Goal: Information Seeking & Learning: Learn about a topic

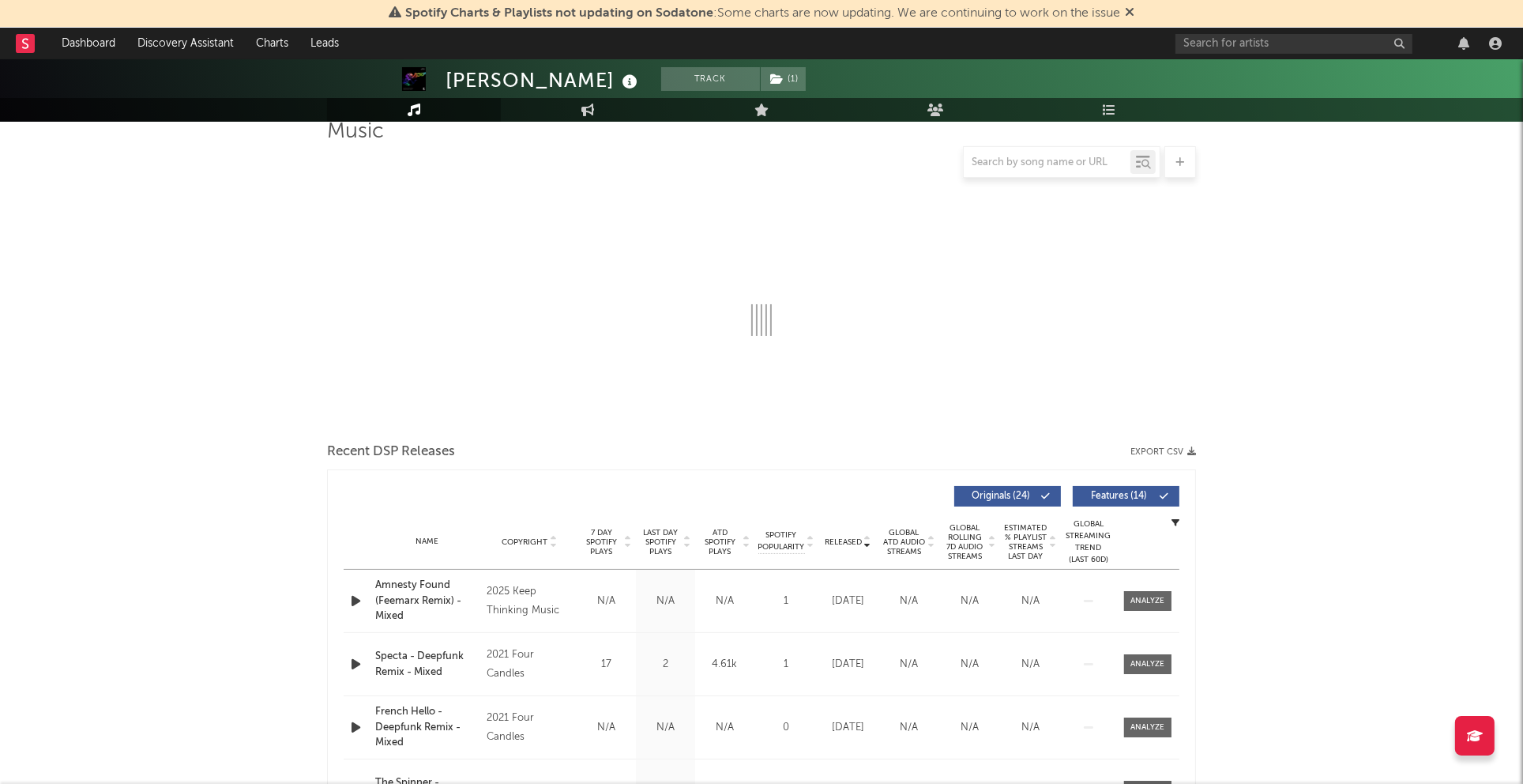
scroll to position [152, 0]
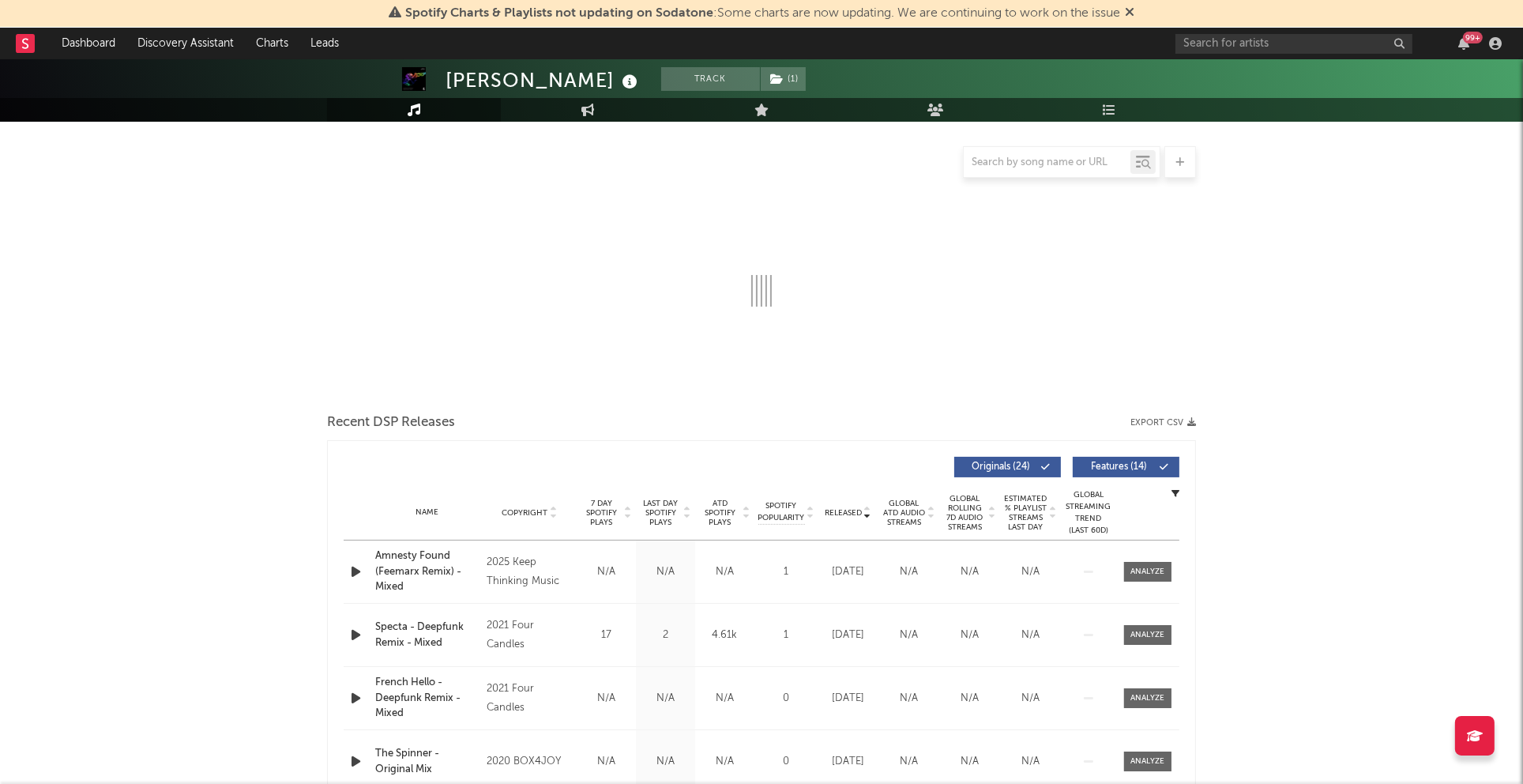
click at [663, 506] on span "Last Day Spotify Plays" at bounding box center [661, 513] width 42 height 29
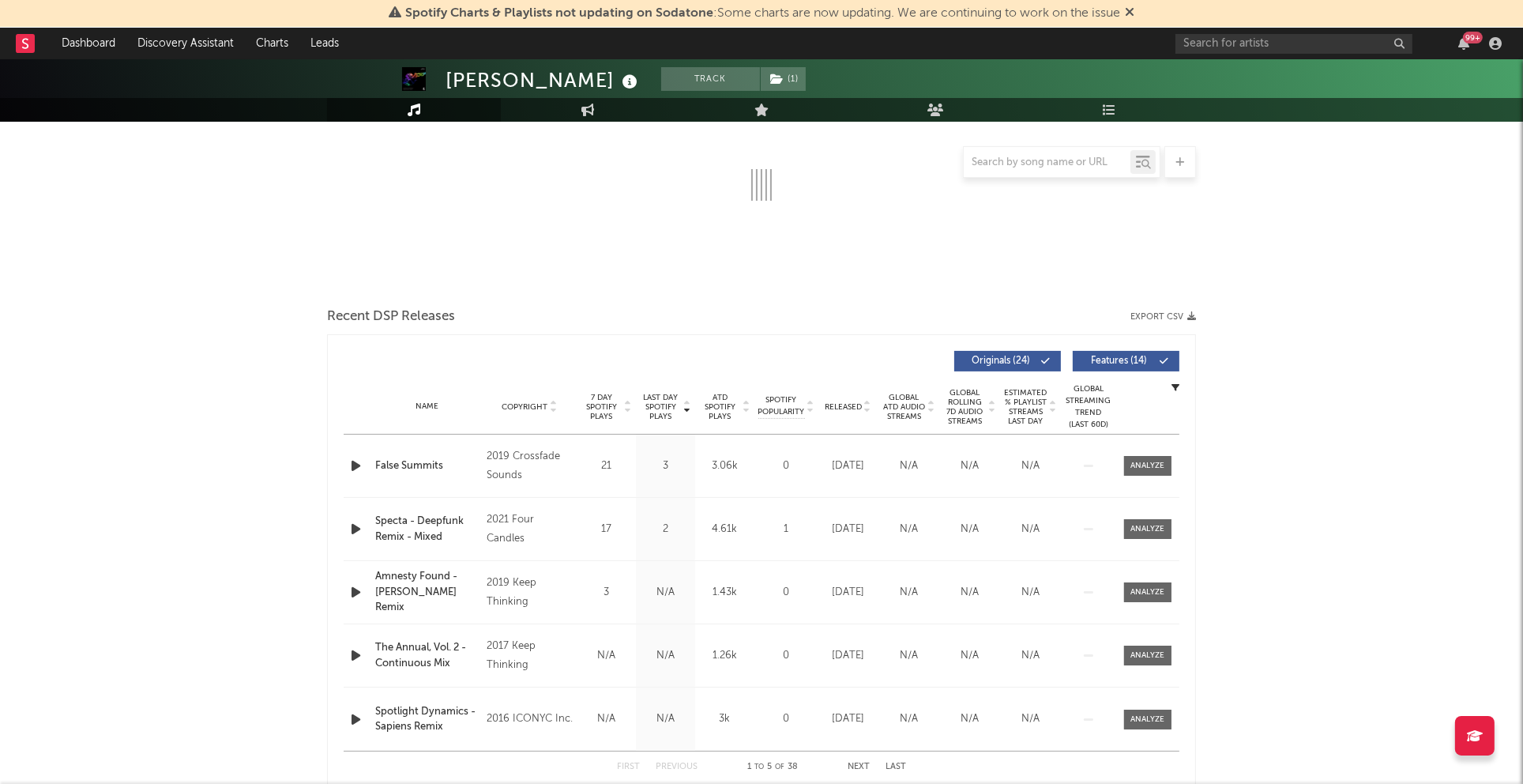
scroll to position [349, 0]
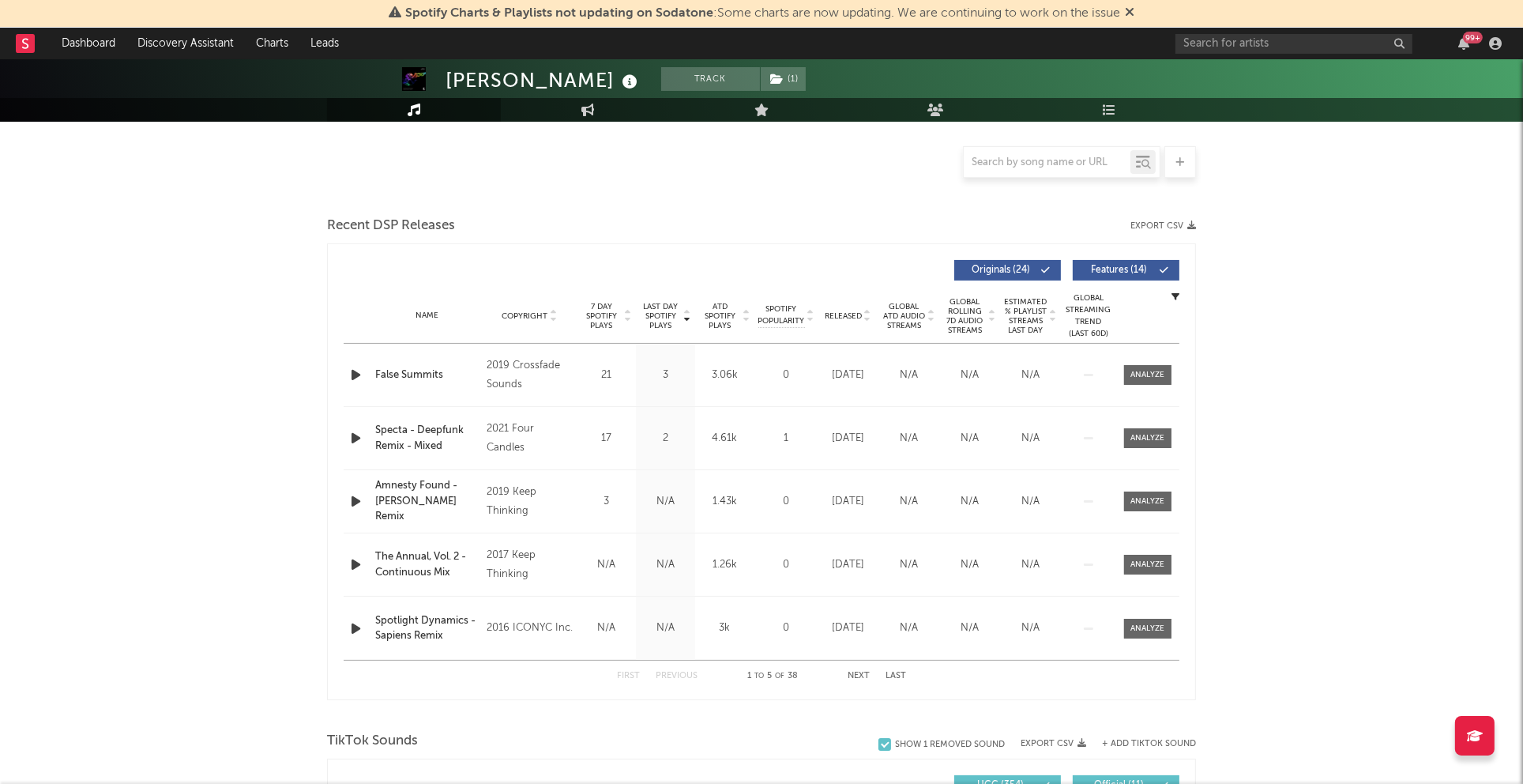
click at [665, 305] on span "Last Day Spotify Plays" at bounding box center [661, 316] width 42 height 29
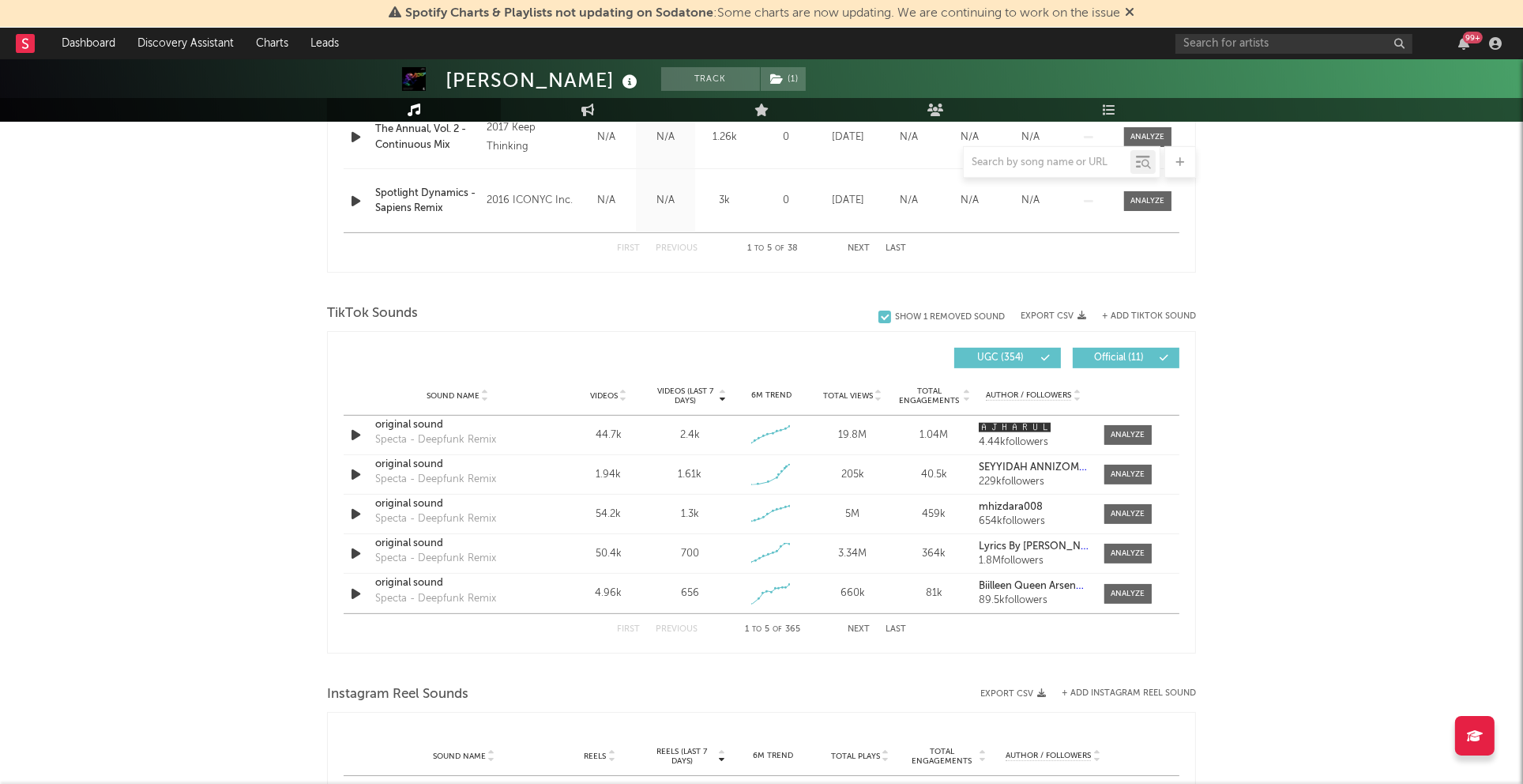
scroll to position [892, 0]
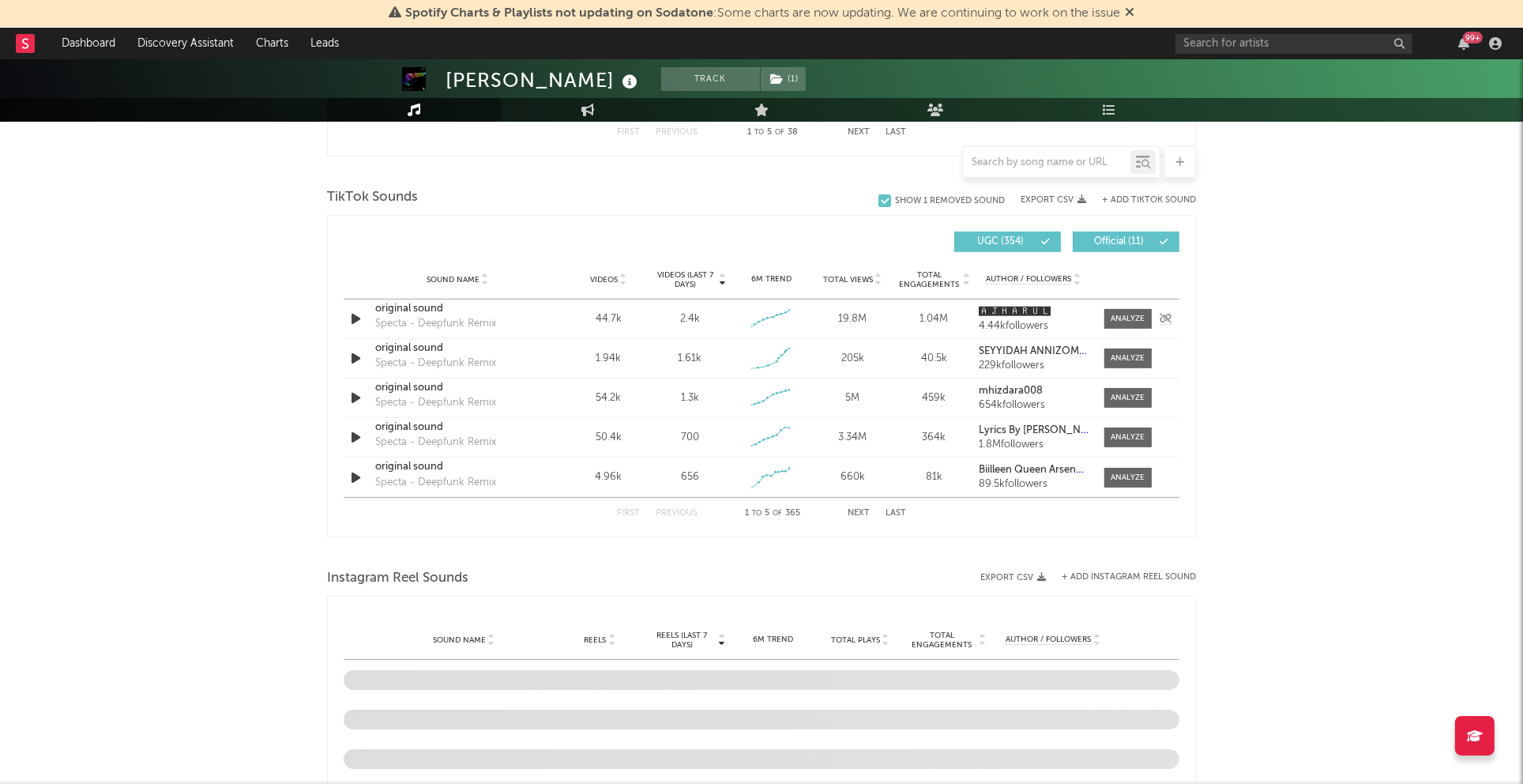
click at [355, 321] on icon "button" at bounding box center [356, 318] width 16 height 20
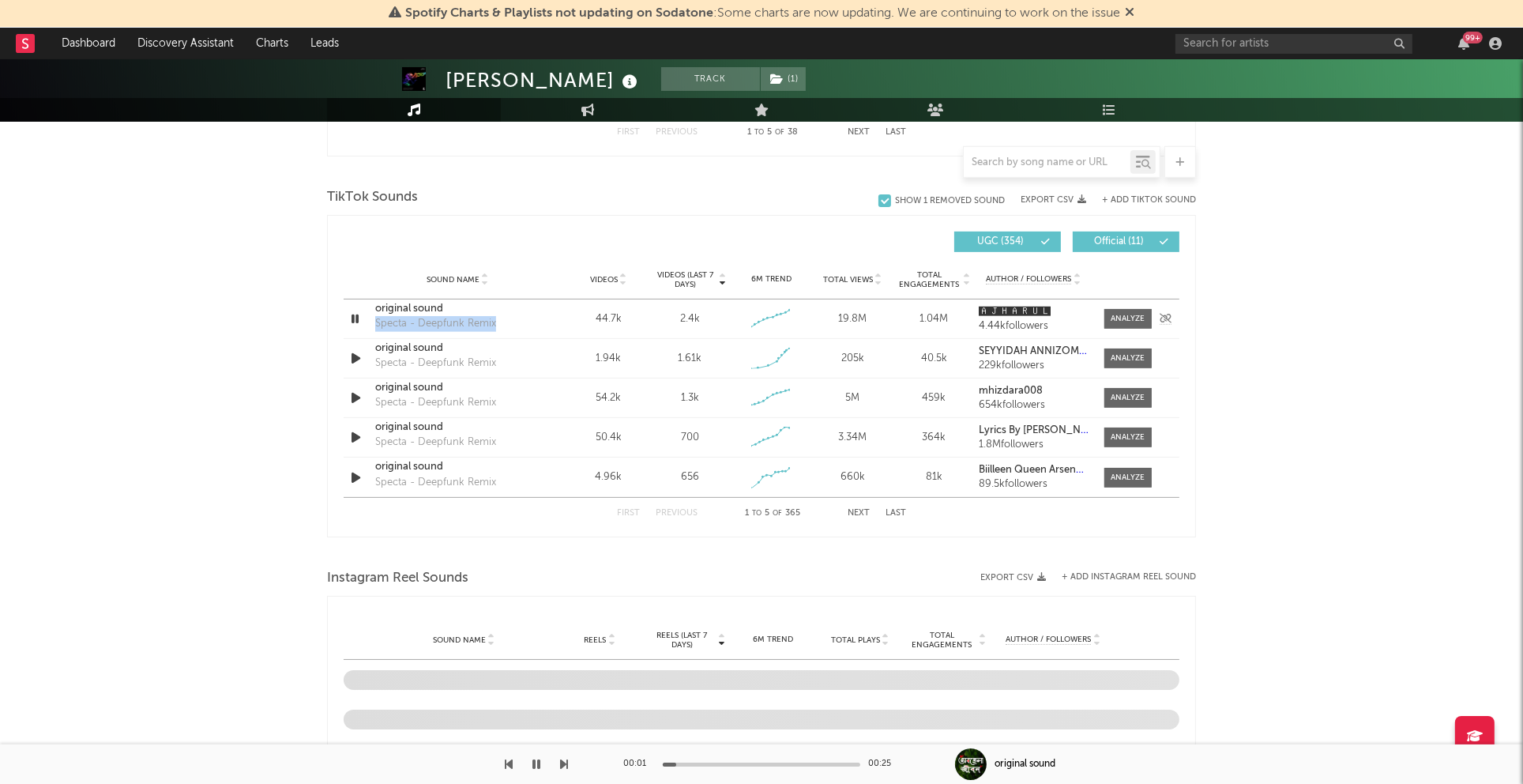
drag, startPoint x: 391, startPoint y: 327, endPoint x: 375, endPoint y: 327, distance: 16.0
click at [375, 327] on div "original sound Specta - Deepfunk Remix" at bounding box center [457, 319] width 165 height 37
copy div "Specta - Deepfunk Remix"
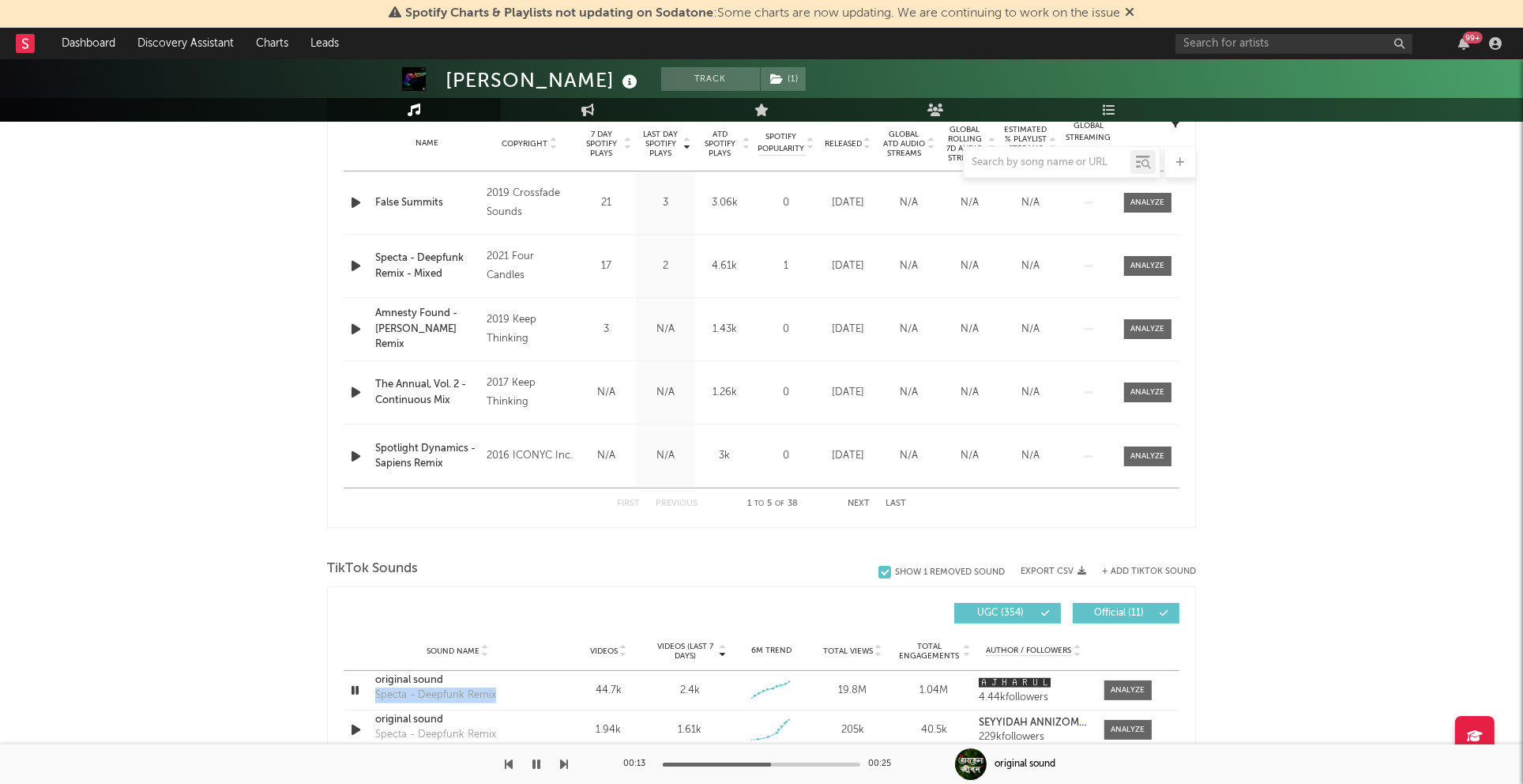
scroll to position [0, 0]
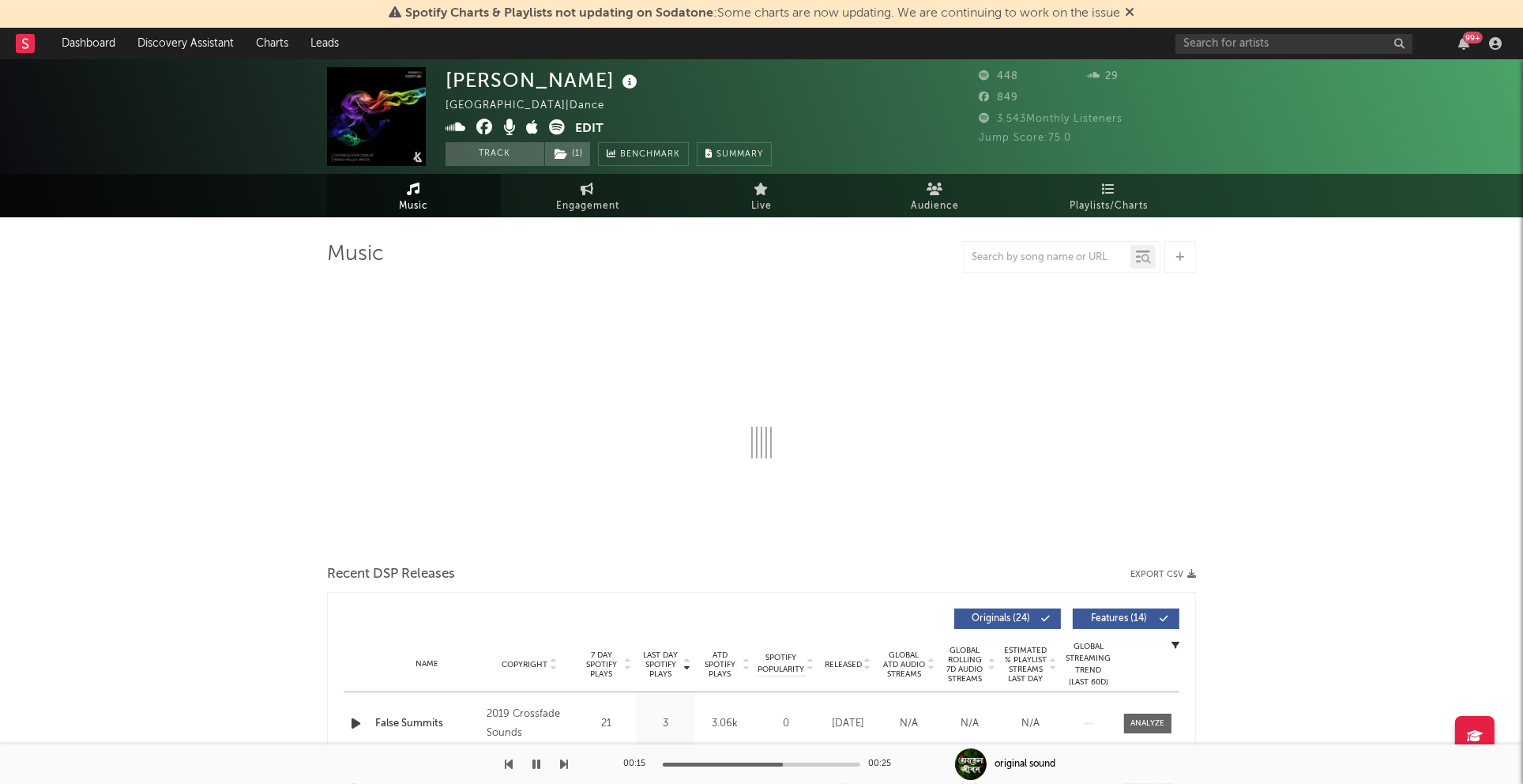
click at [459, 128] on icon at bounding box center [455, 127] width 20 height 15
click at [487, 125] on icon at bounding box center [484, 127] width 16 height 15
click at [1059, 193] on link "Playlists/Charts" at bounding box center [1109, 195] width 174 height 43
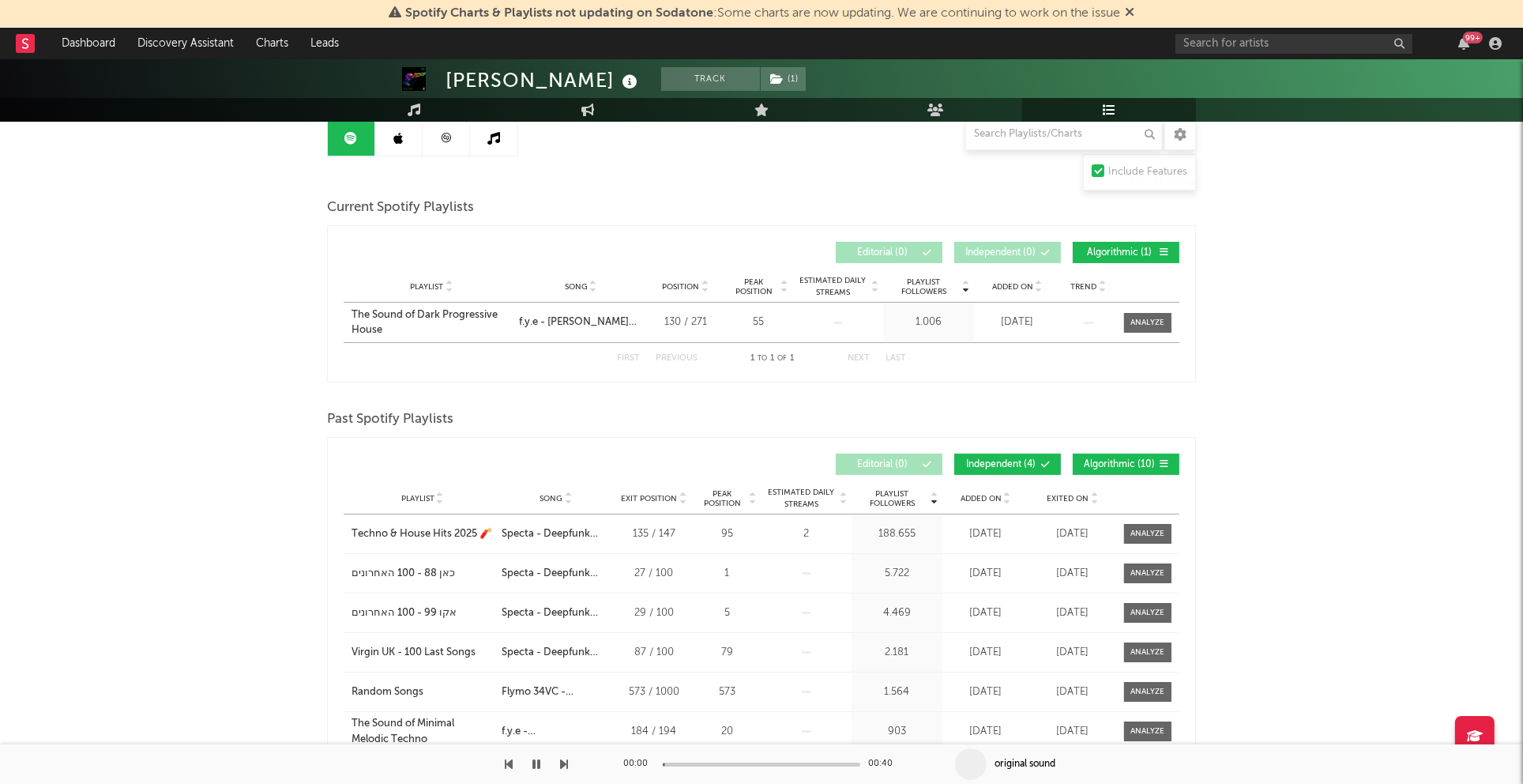
scroll to position [127, 0]
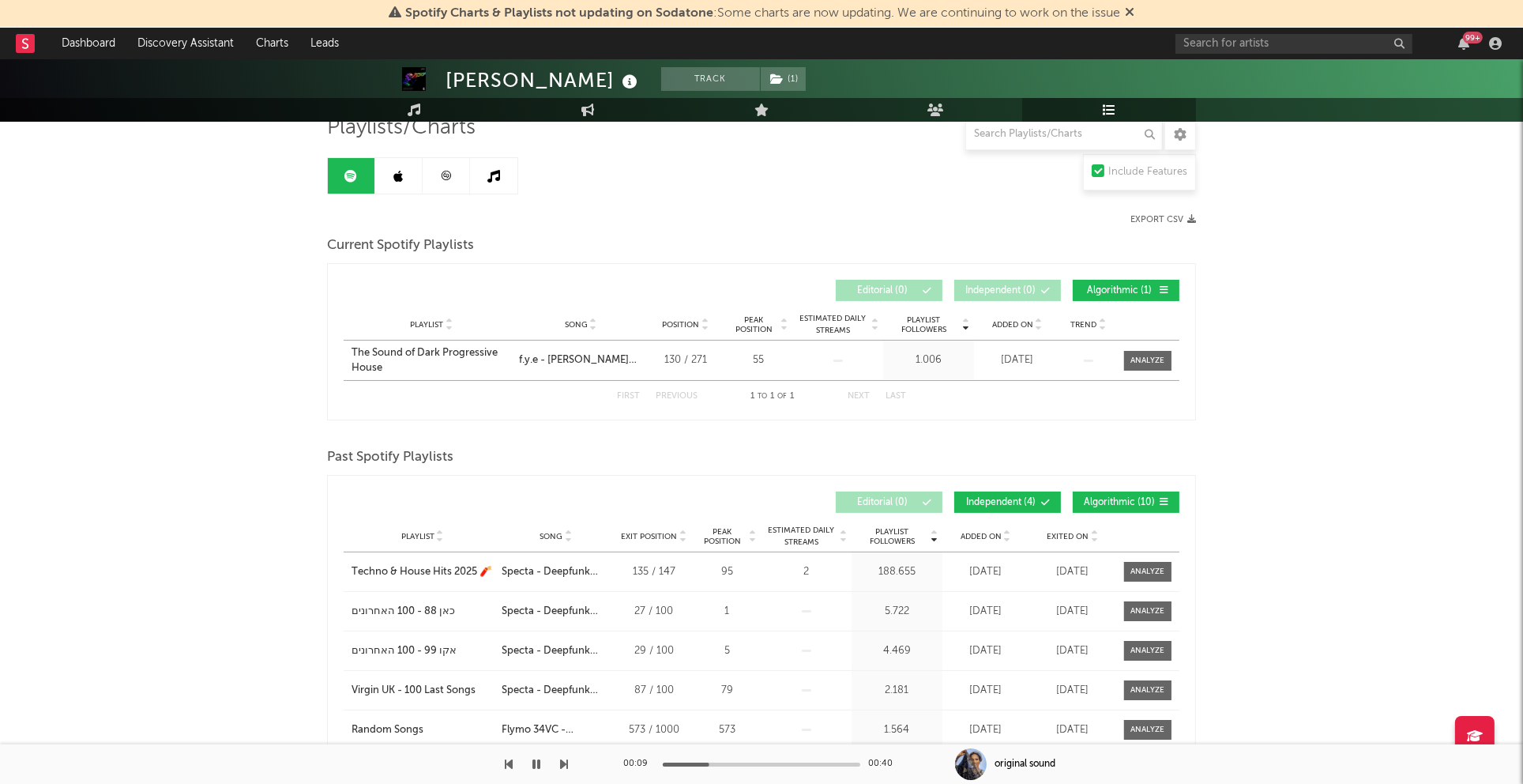
click at [540, 766] on button "button" at bounding box center [536, 763] width 15 height 39
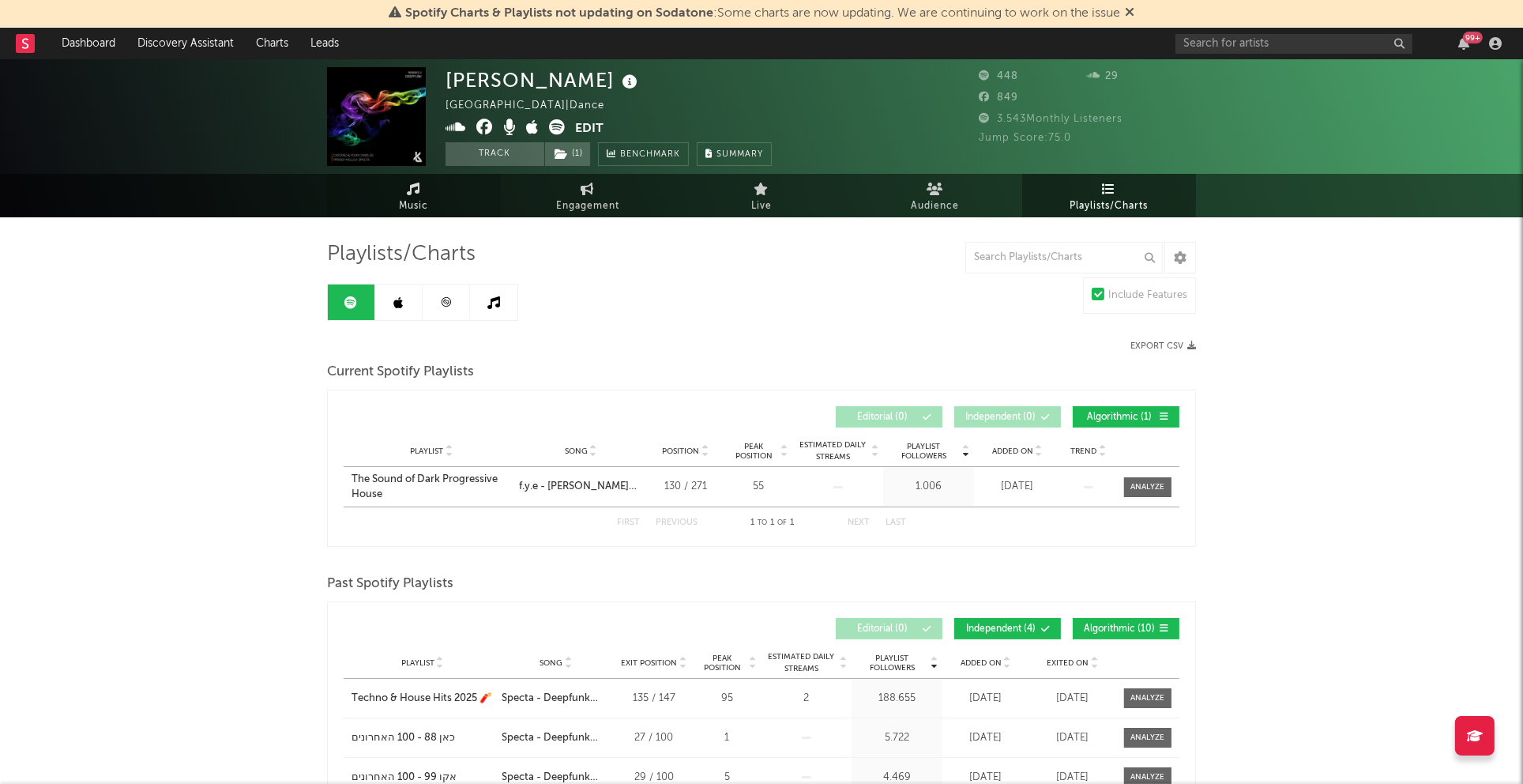
click at [448, 196] on link "Music" at bounding box center [413, 195] width 174 height 43
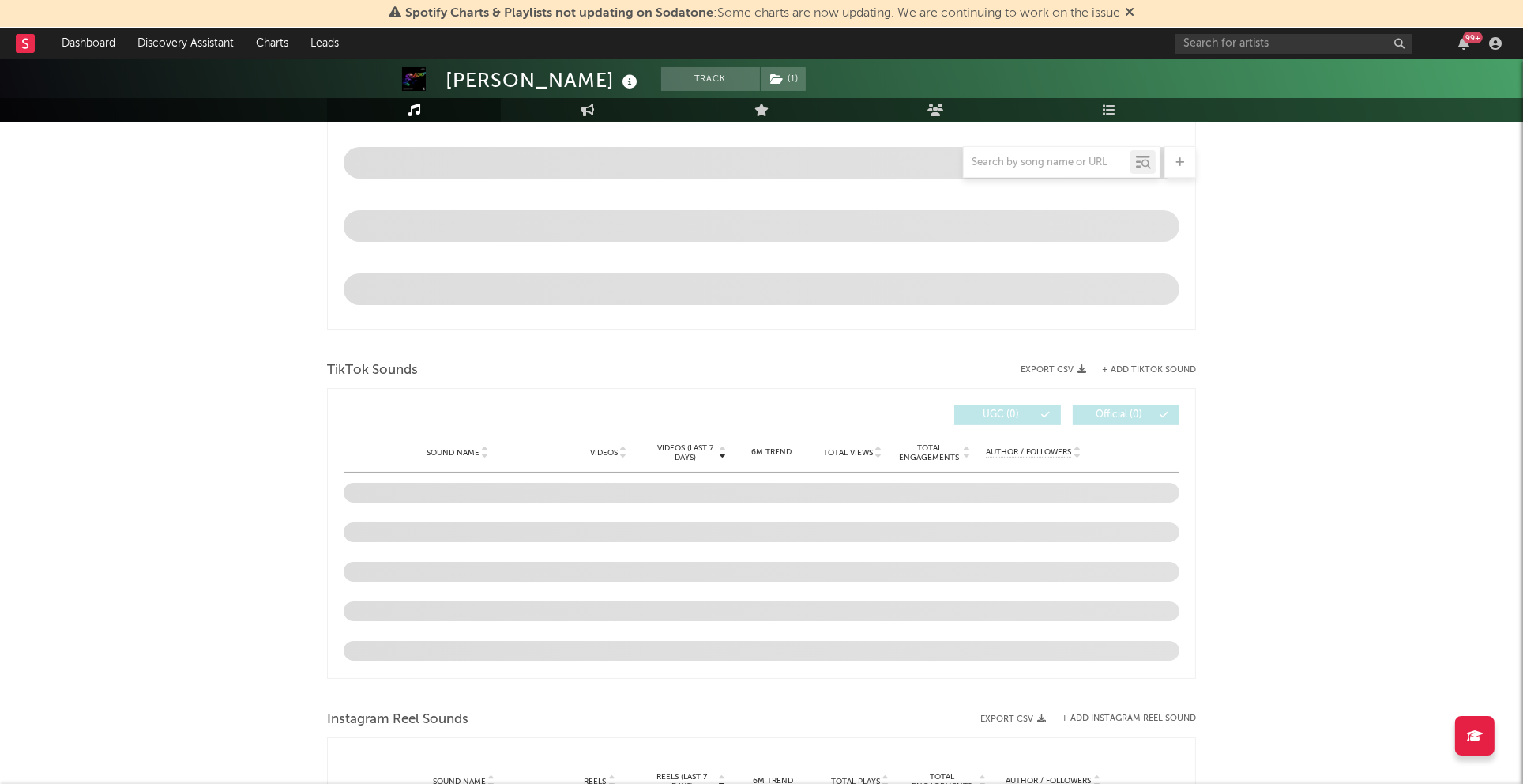
select select "6m"
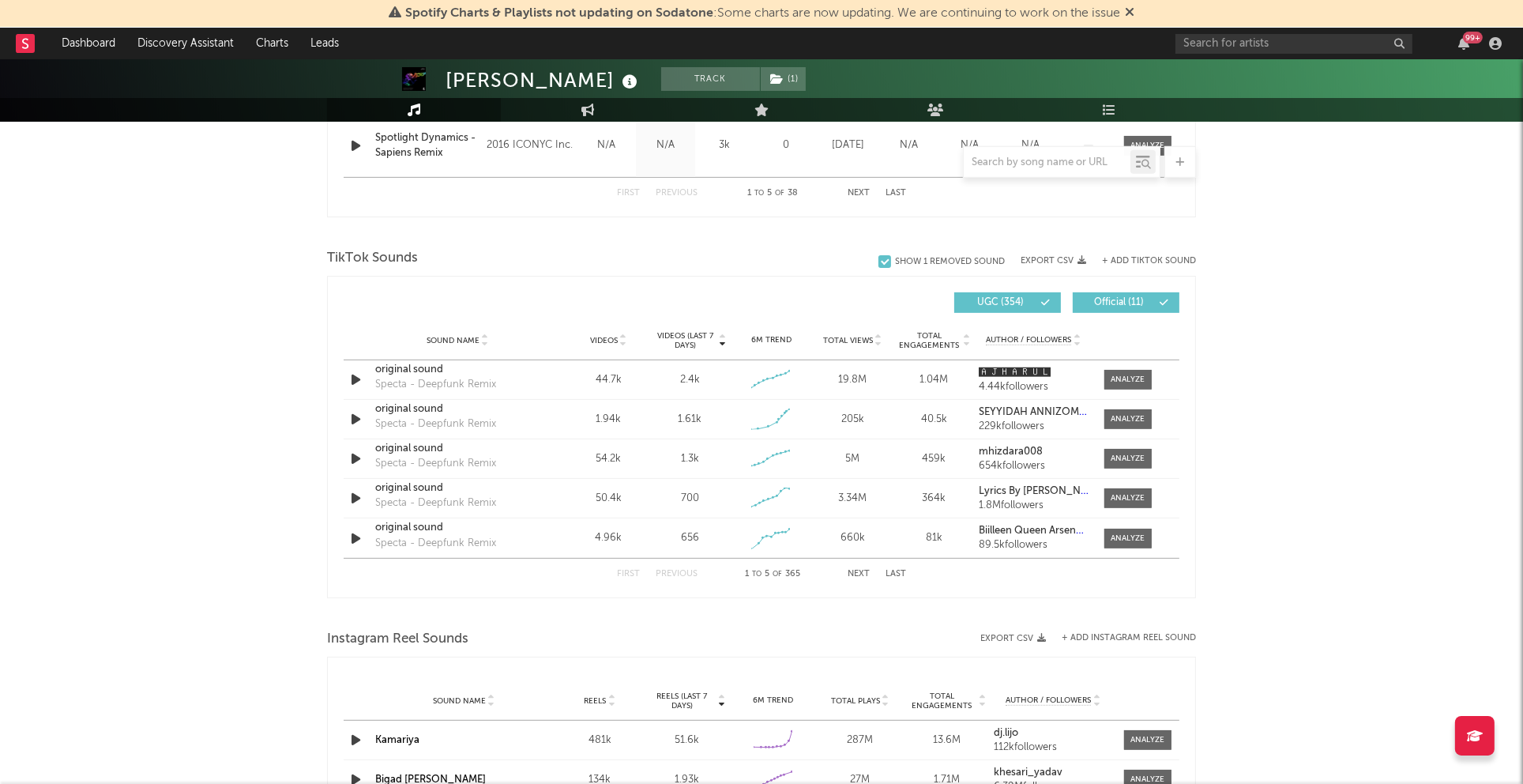
scroll to position [724, 0]
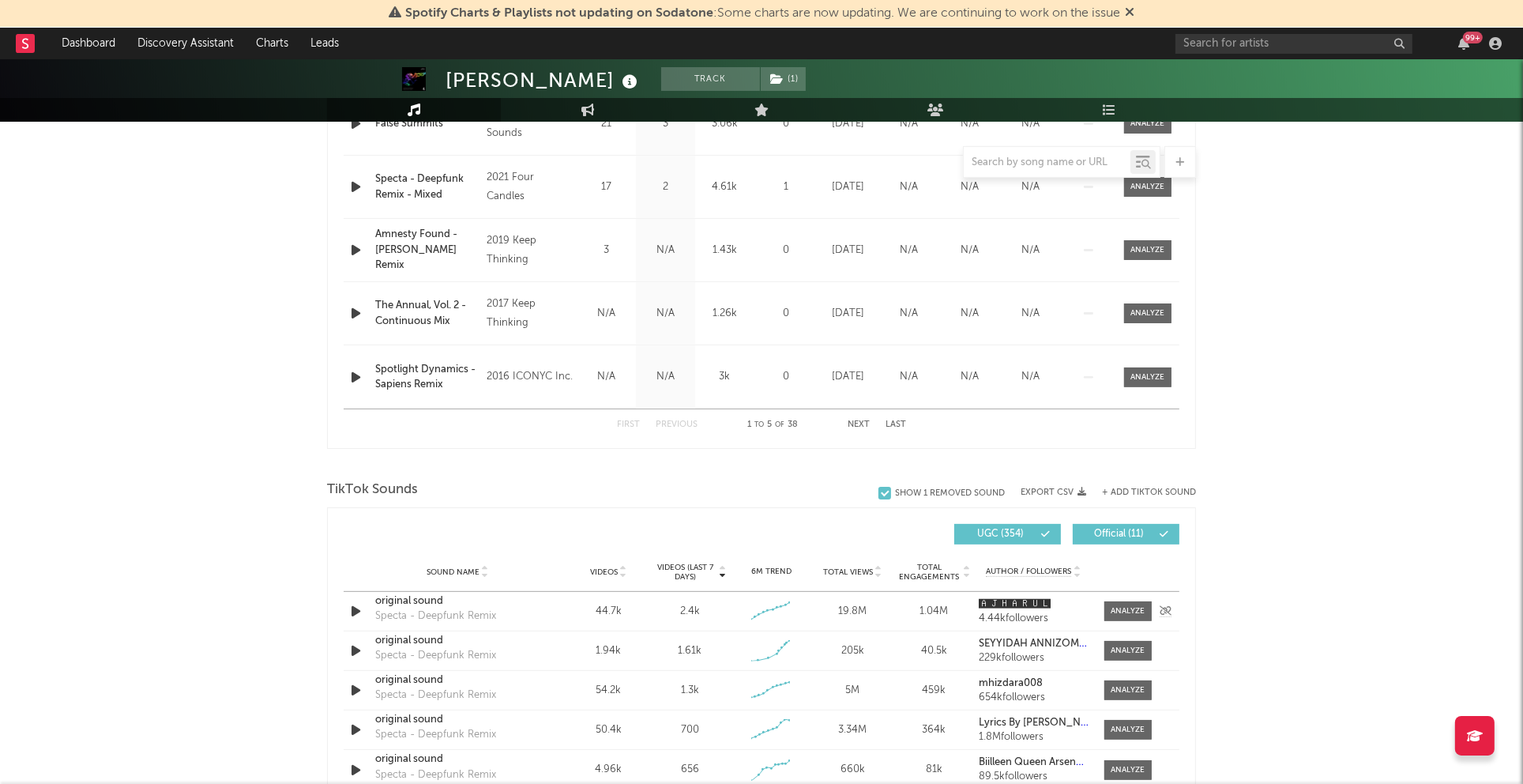
click at [350, 609] on icon "button" at bounding box center [356, 611] width 16 height 20
click at [353, 646] on icon "button" at bounding box center [356, 650] width 16 height 20
click at [356, 684] on icon "button" at bounding box center [356, 690] width 16 height 20
click at [356, 686] on icon "button" at bounding box center [356, 690] width 15 height 20
click at [425, 601] on div "original sound" at bounding box center [457, 600] width 165 height 15
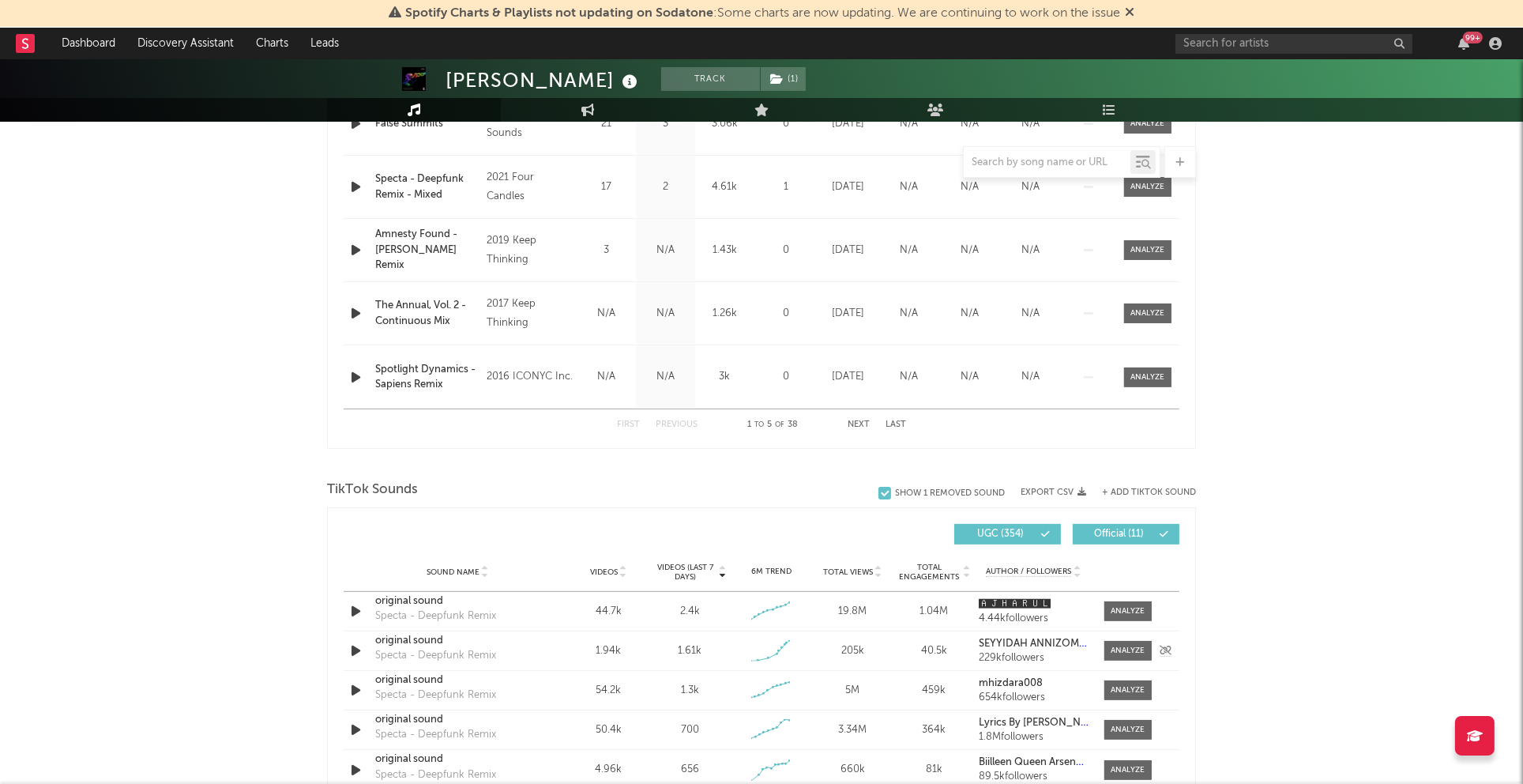
click at [429, 634] on div "original sound" at bounding box center [457, 640] width 165 height 15
click at [442, 668] on div "Sound Name original sound Specta - Deepfunk Remix Videos 1.94k Videos (last 7 d…" at bounding box center [762, 650] width 836 height 38
